Goal: Task Accomplishment & Management: Manage account settings

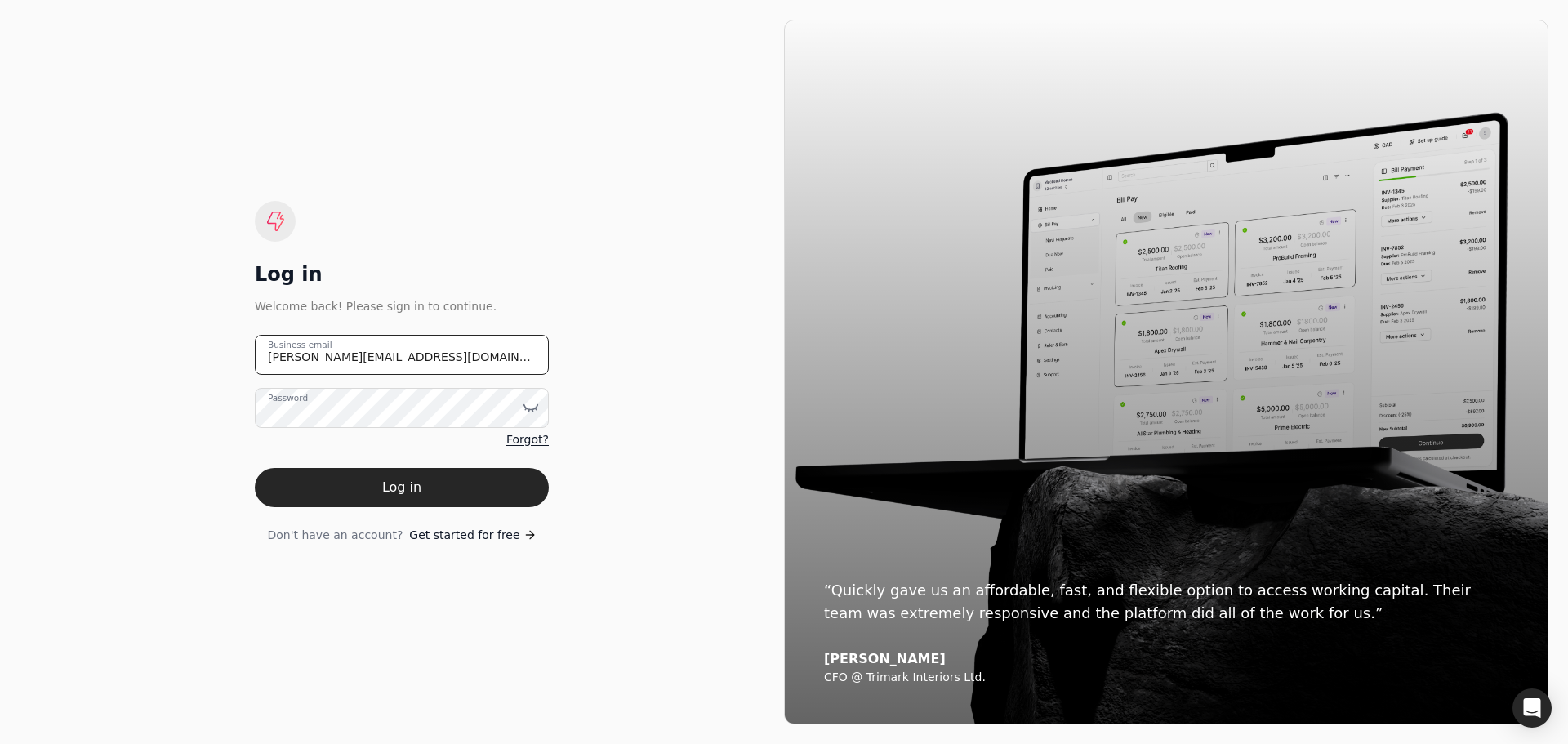
drag, startPoint x: 435, startPoint y: 367, endPoint x: 186, endPoint y: 350, distance: 249.6
click at [186, 350] on div "Log in Welcome back! Please sign in to continue. [PERSON_NAME][EMAIL_ADDRESS][D…" at bounding box center [402, 372] width 764 height 705
type email "[EMAIL_ADDRESS][DOMAIN_NAME]"
click at [533, 409] on icon at bounding box center [531, 407] width 14 height 4
click at [721, 589] on div "Log in Welcome back! Please sign in to continue. [EMAIL_ADDRESS][DOMAIN_NAME] B…" at bounding box center [402, 372] width 764 height 705
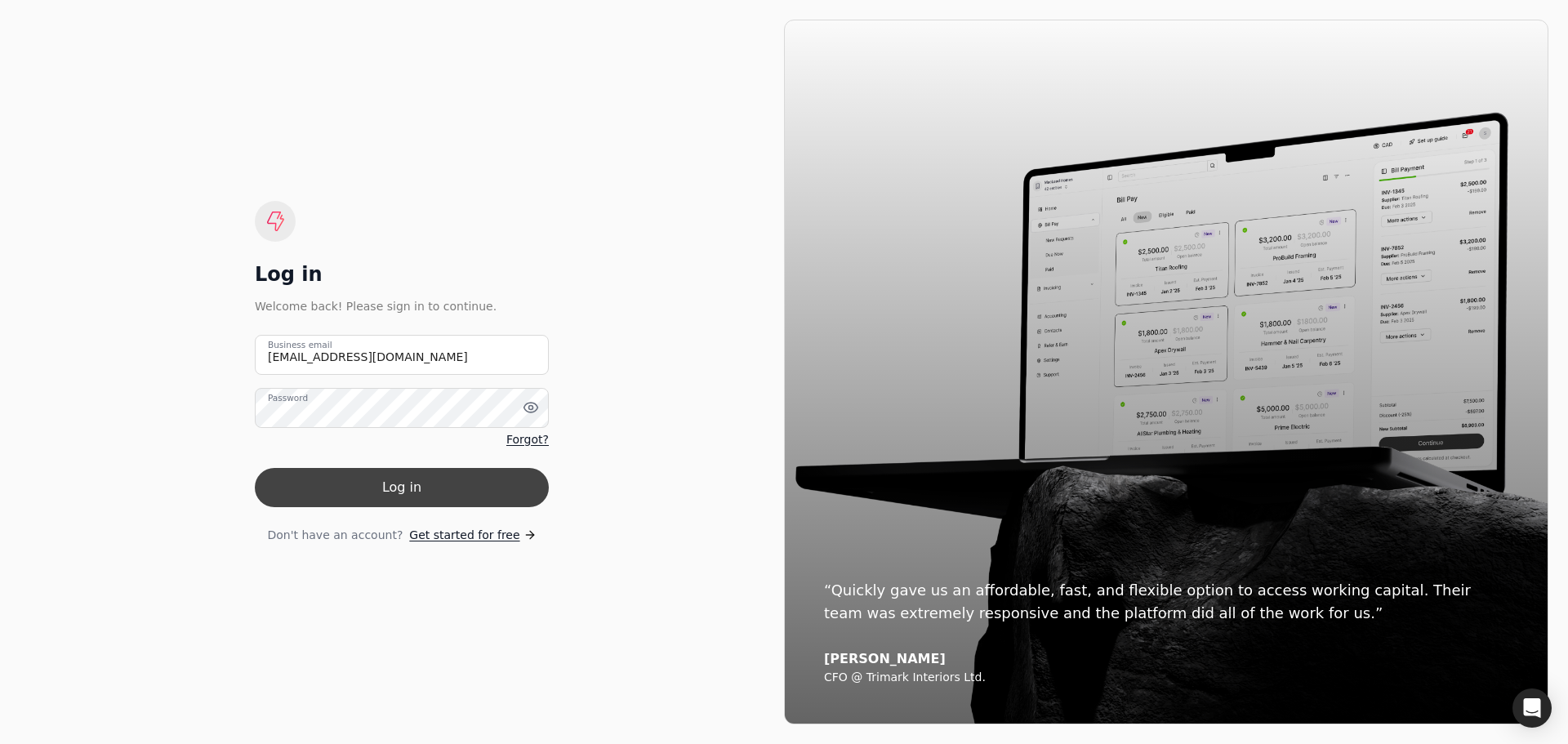
click at [408, 486] on button "Log in" at bounding box center [401, 488] width 294 height 39
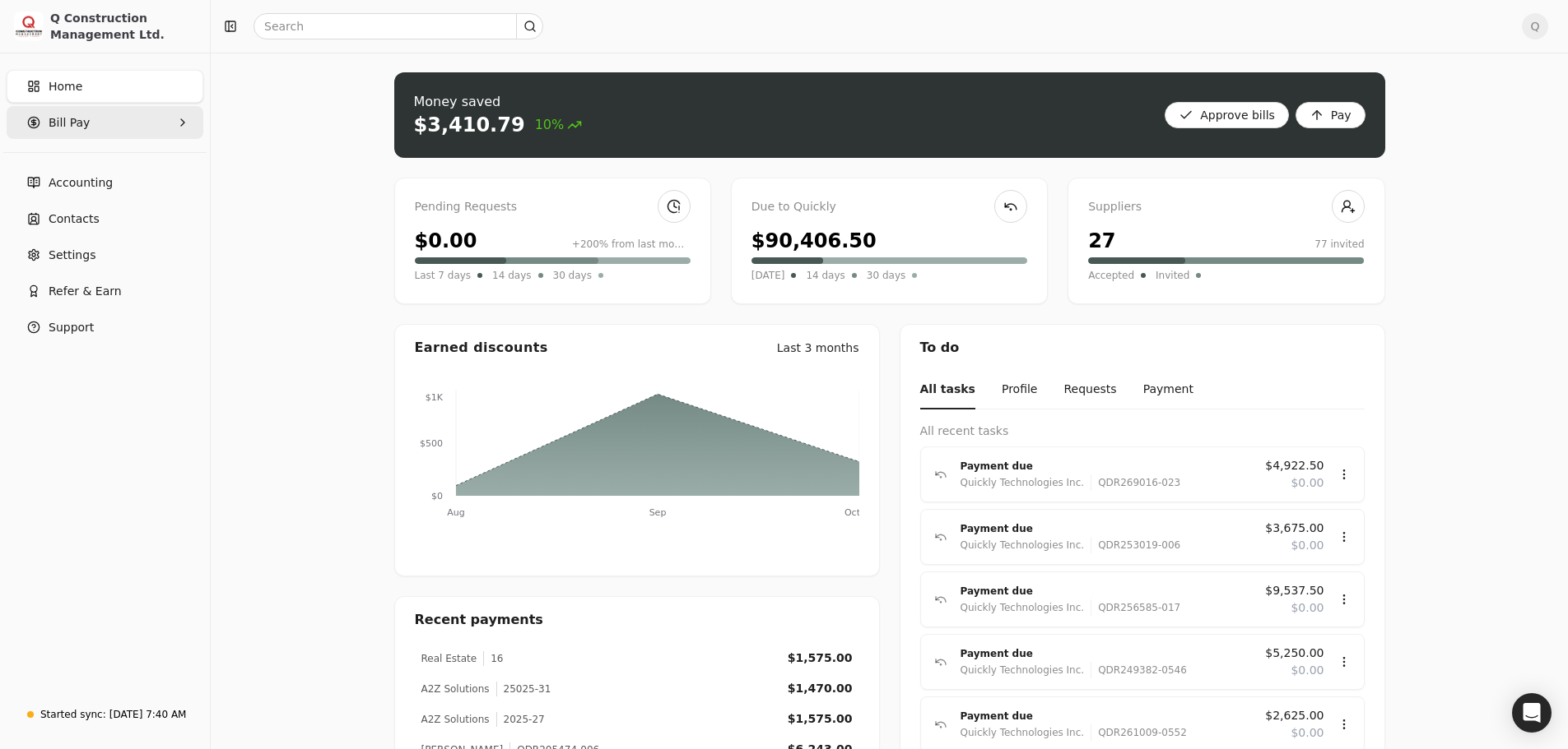
click at [139, 118] on Pay "Bill Pay" at bounding box center [104, 122] width 197 height 33
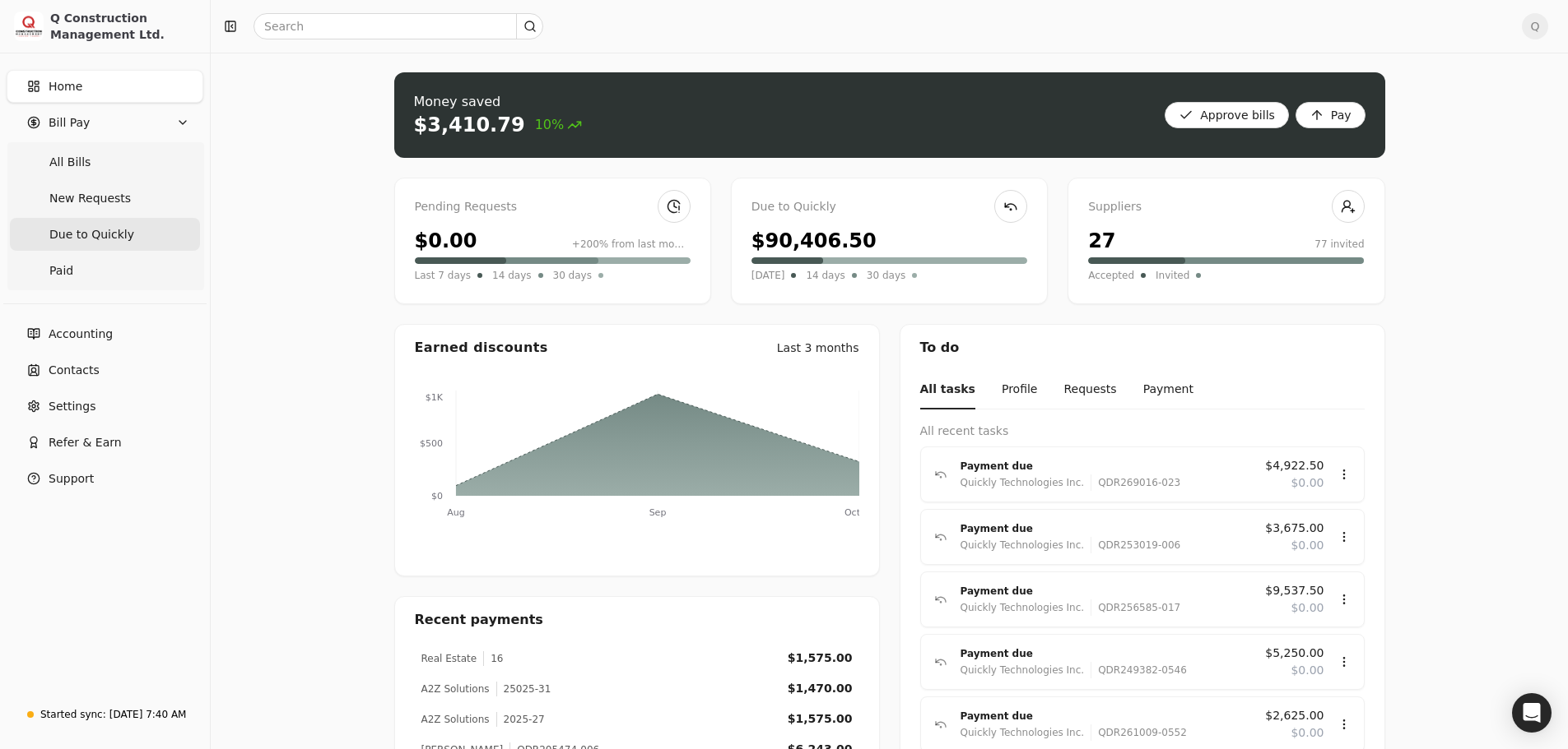
click at [85, 233] on span "Due to Quickly" at bounding box center [92, 235] width 85 height 17
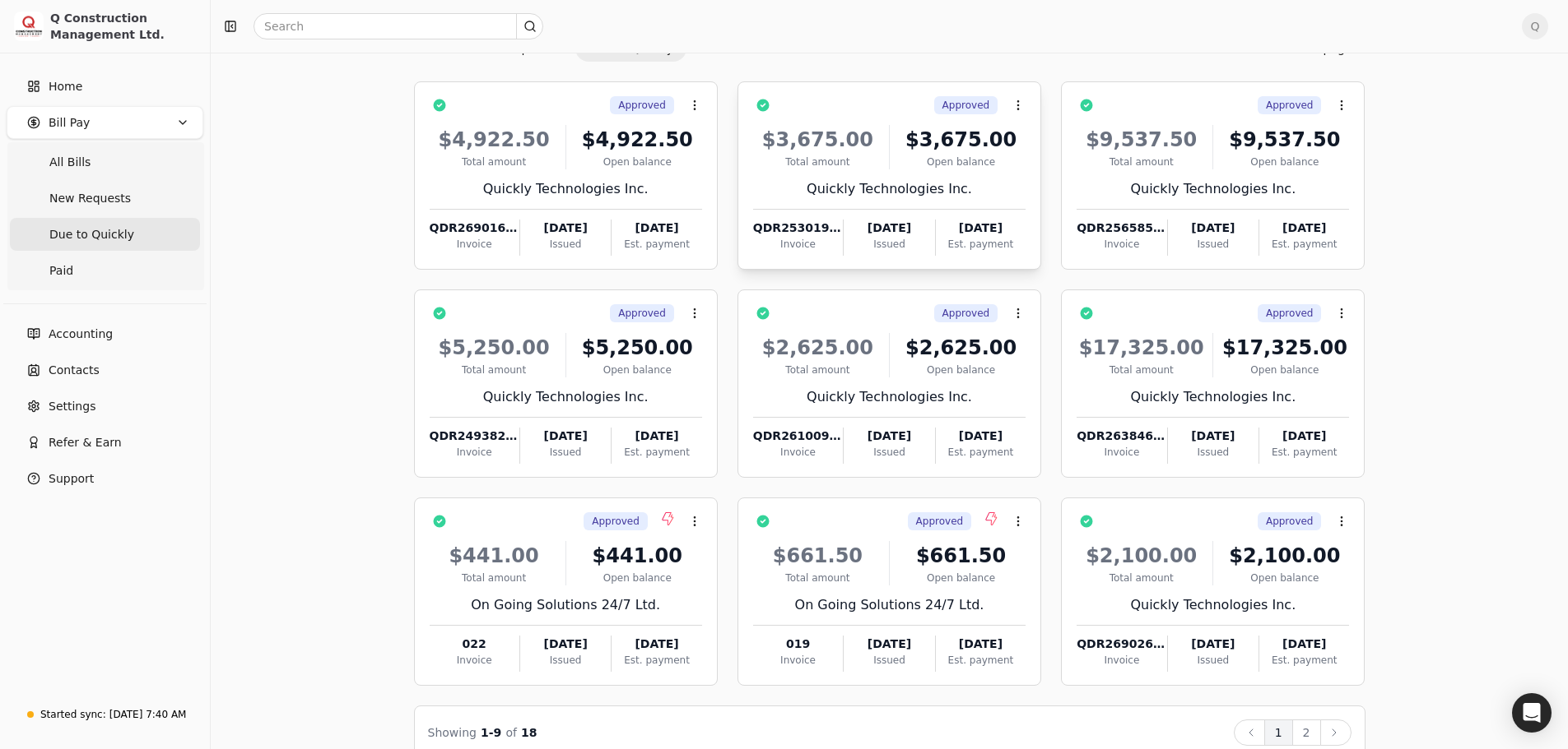
scroll to position [111, 0]
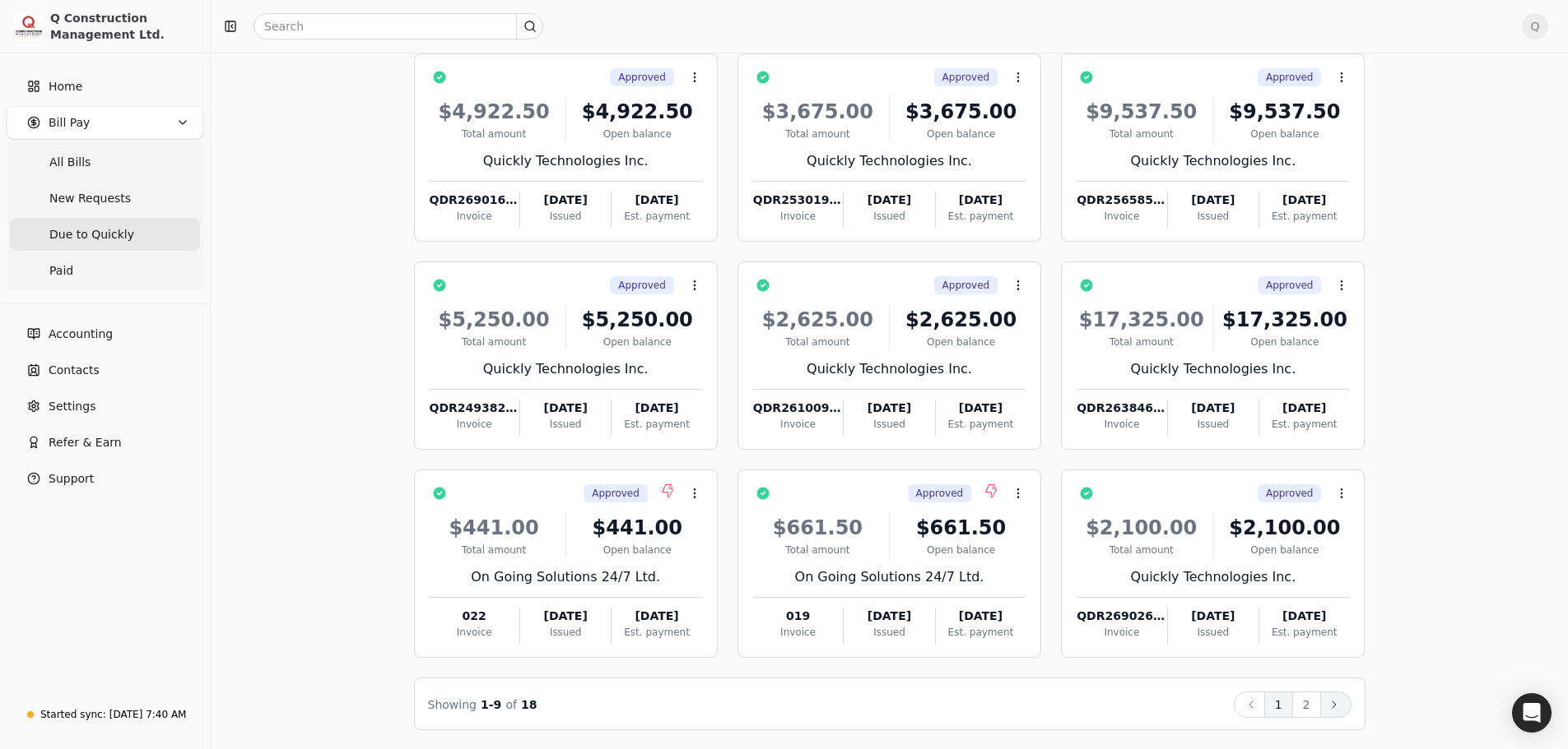
click at [1337, 707] on icon at bounding box center [1334, 705] width 13 height 13
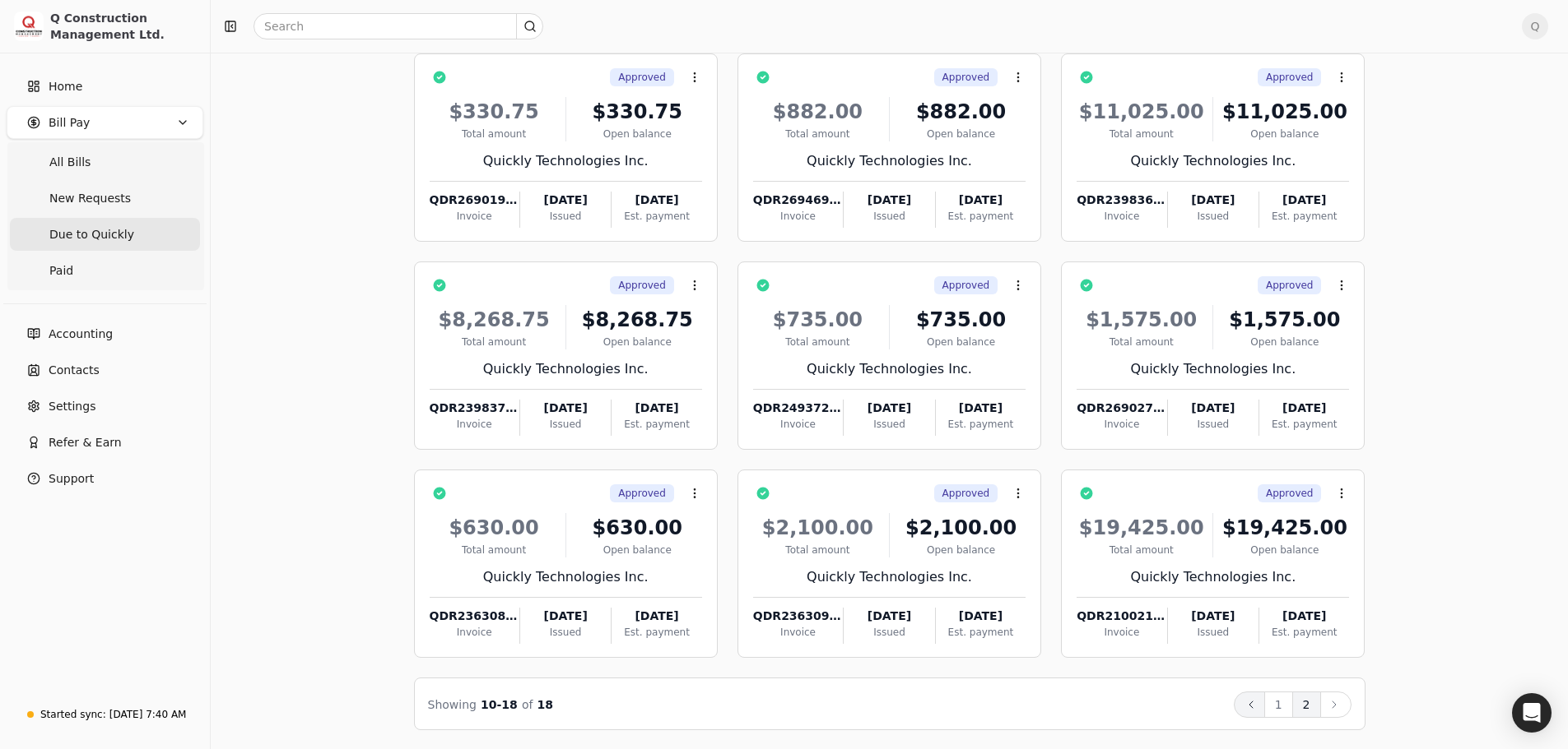
click at [1241, 705] on button "Back" at bounding box center [1249, 704] width 31 height 26
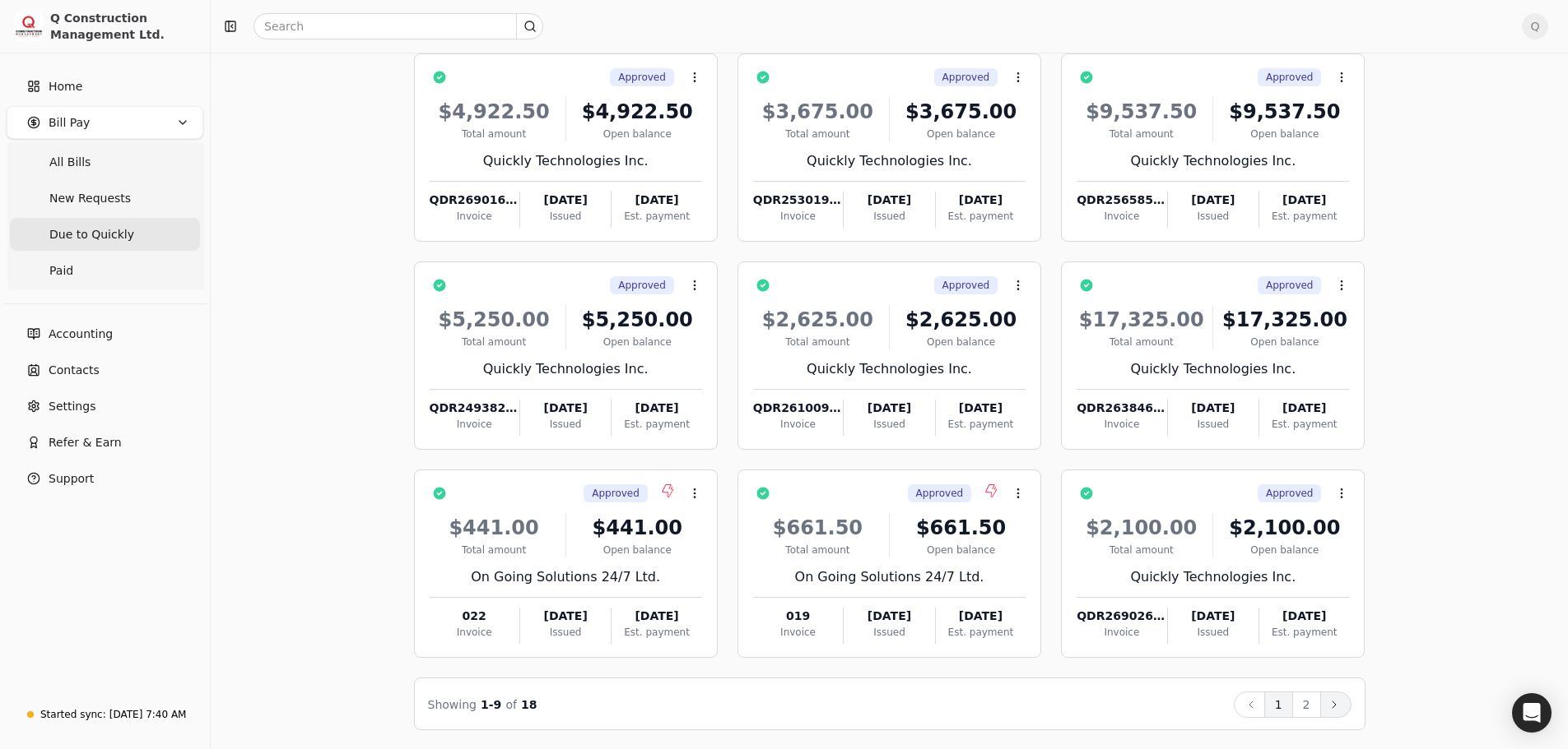
click at [1337, 709] on icon at bounding box center [1334, 705] width 13 height 13
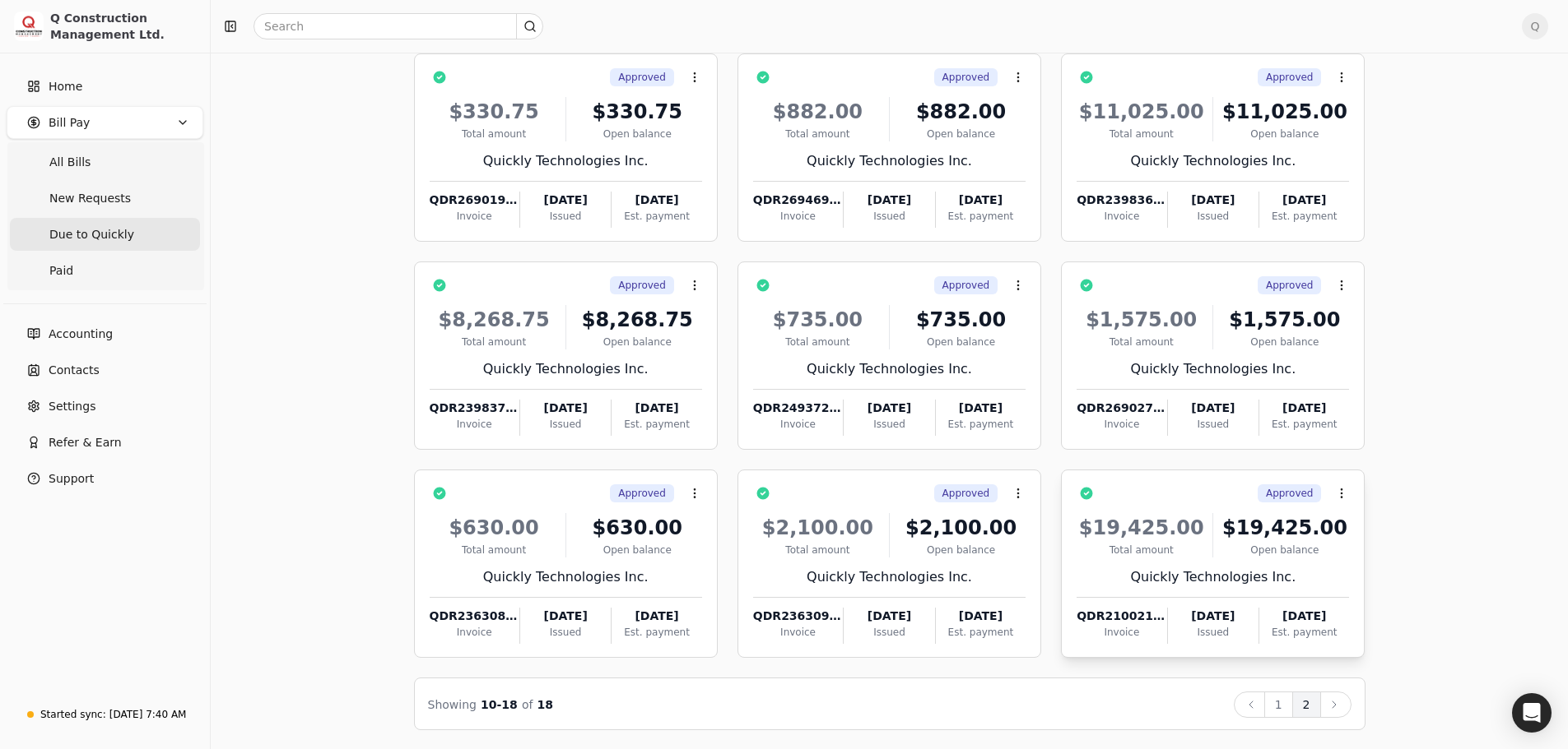
click at [1331, 570] on div "Quickly Technologies Inc." at bounding box center [1213, 577] width 273 height 20
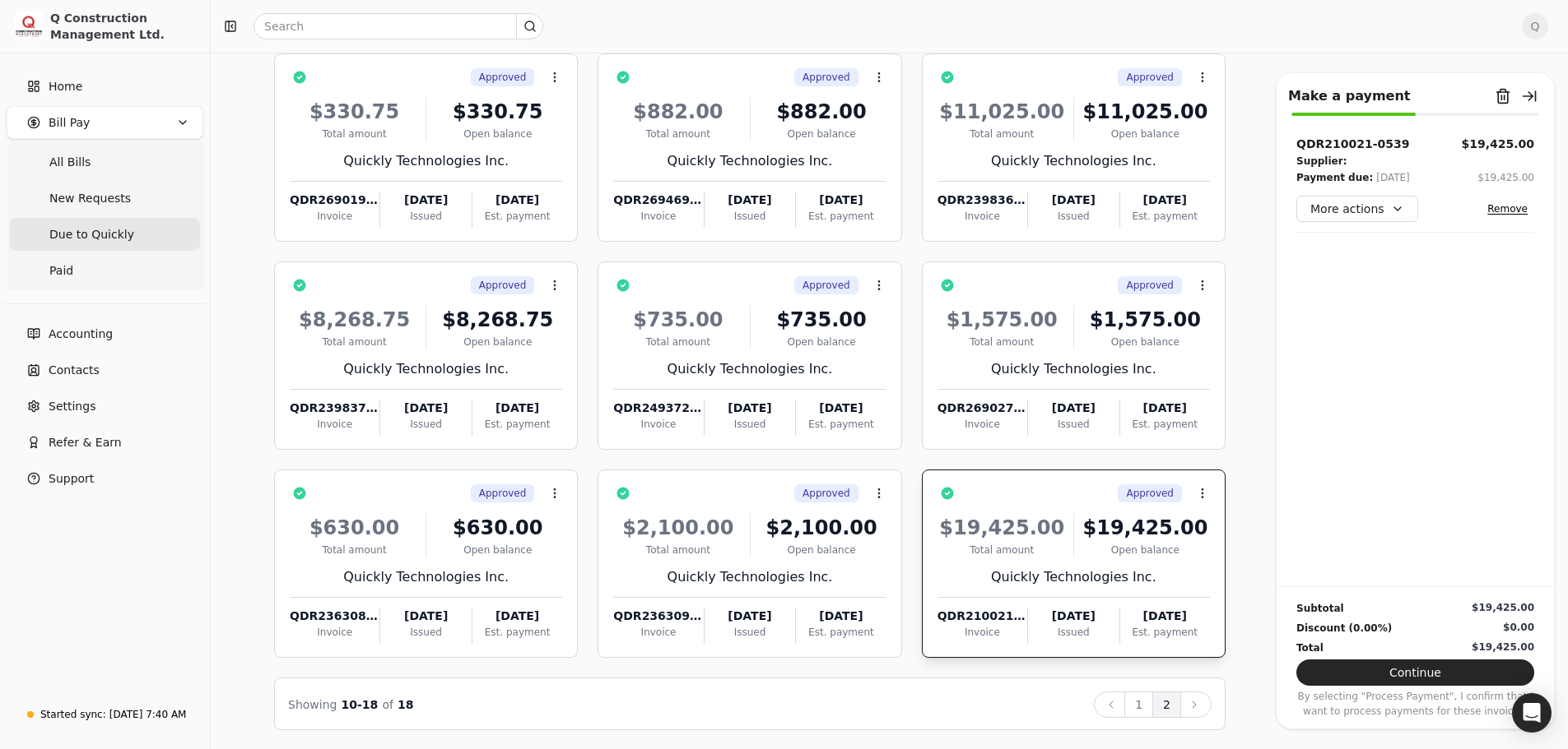
click at [865, 665] on div "Approved Context Menu Button $330.75 Total amount $330.75 Open balance Quickly …" at bounding box center [750, 382] width 952 height 697
click at [1501, 97] on button "Remove from batch" at bounding box center [1502, 95] width 26 height 26
click at [1506, 193] on button "Yes" at bounding box center [1520, 188] width 29 height 20
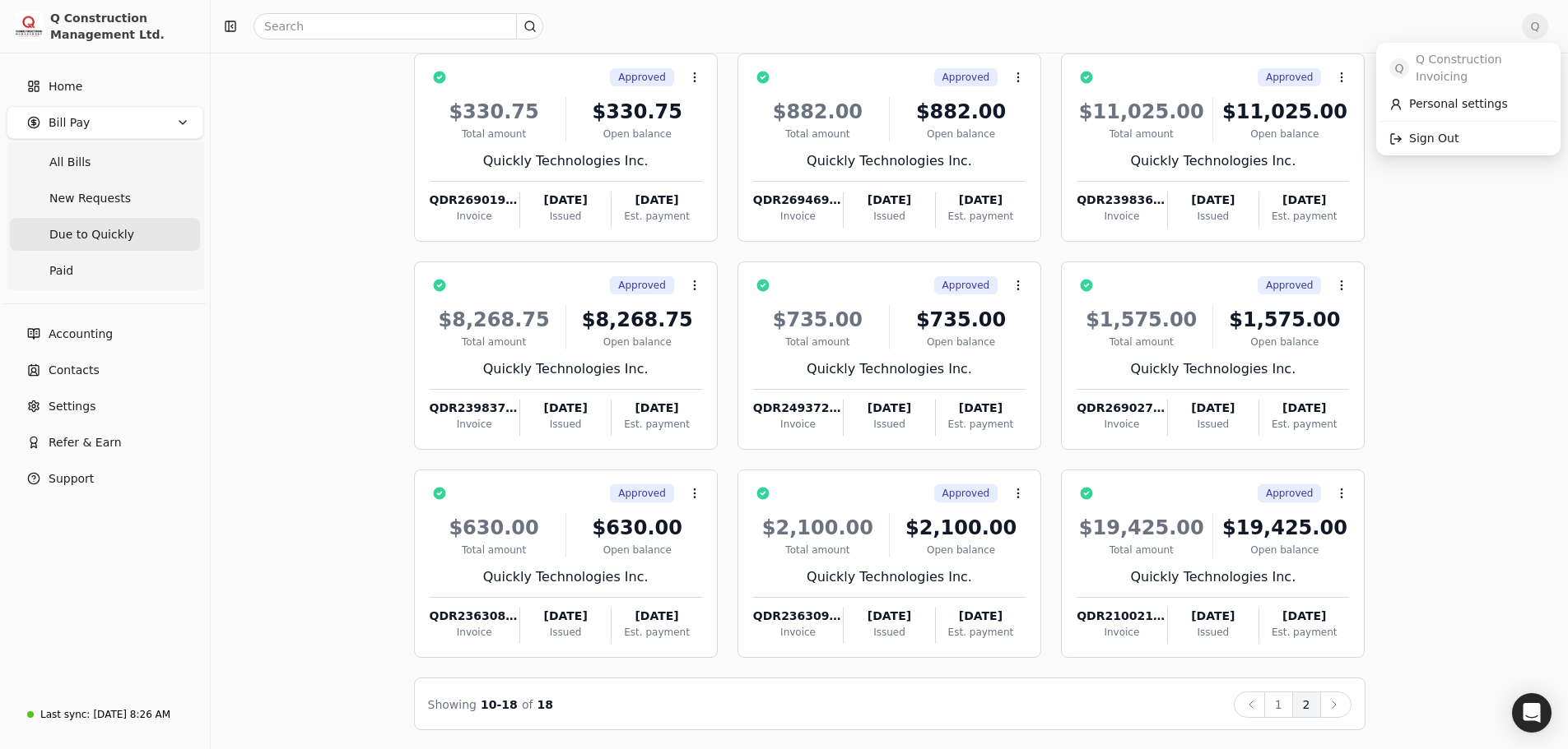
click at [1546, 25] on span "Q" at bounding box center [1534, 26] width 26 height 26
click at [1447, 130] on span "Sign Out" at bounding box center [1433, 138] width 49 height 17
